Goal: Information Seeking & Learning: Learn about a topic

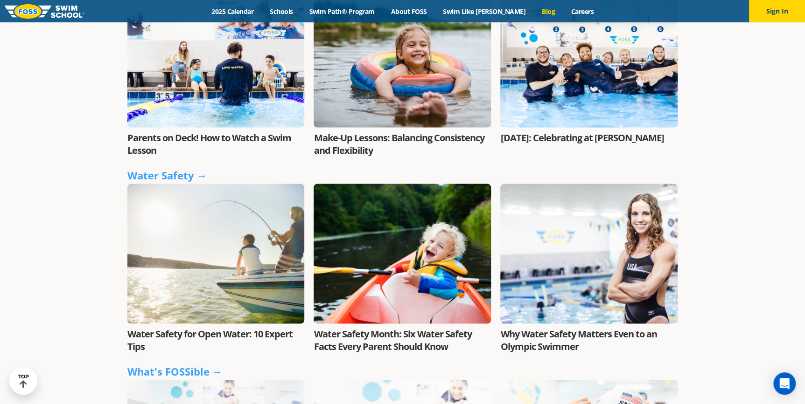
scroll to position [763, 0]
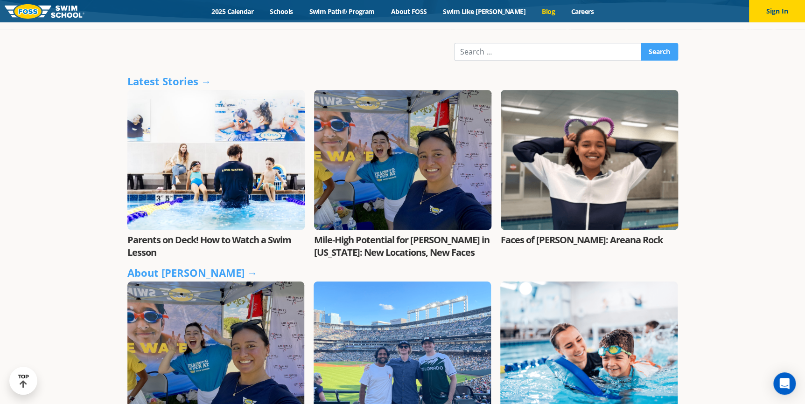
click at [742, 135] on div "Featured Story Water Safety for Open Water: 10 Expert Tips Read More" at bounding box center [402, 4] width 805 height 516
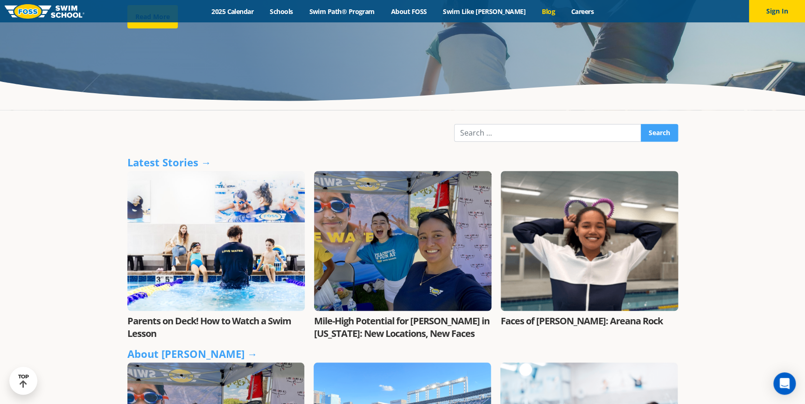
scroll to position [169, 0]
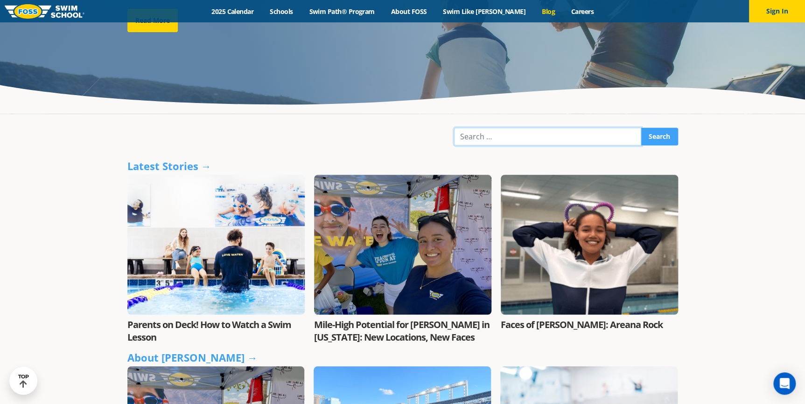
click at [575, 142] on input "Search" at bounding box center [547, 137] width 187 height 18
type input "repetition"
click at [640, 128] on input "Search" at bounding box center [658, 137] width 37 height 18
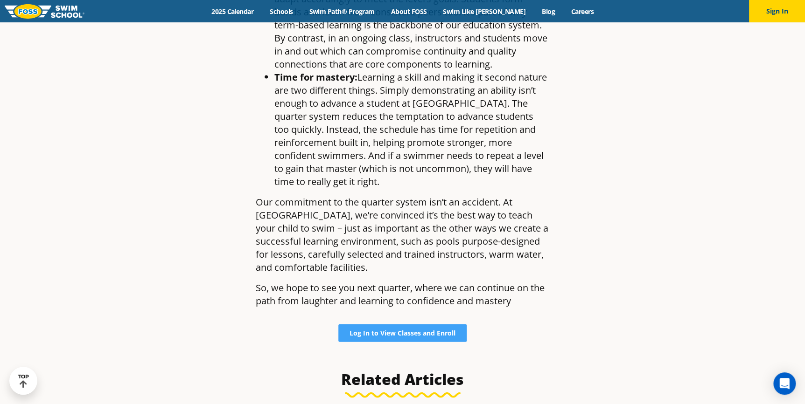
scroll to position [975, 0]
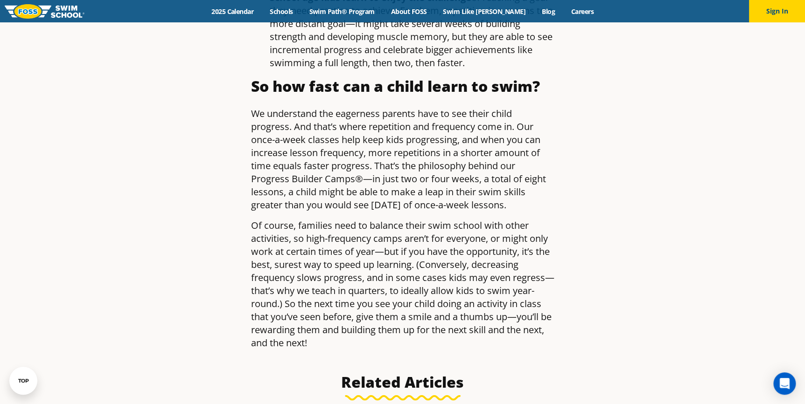
scroll to position [975, 0]
